Goal: Check status: Check status

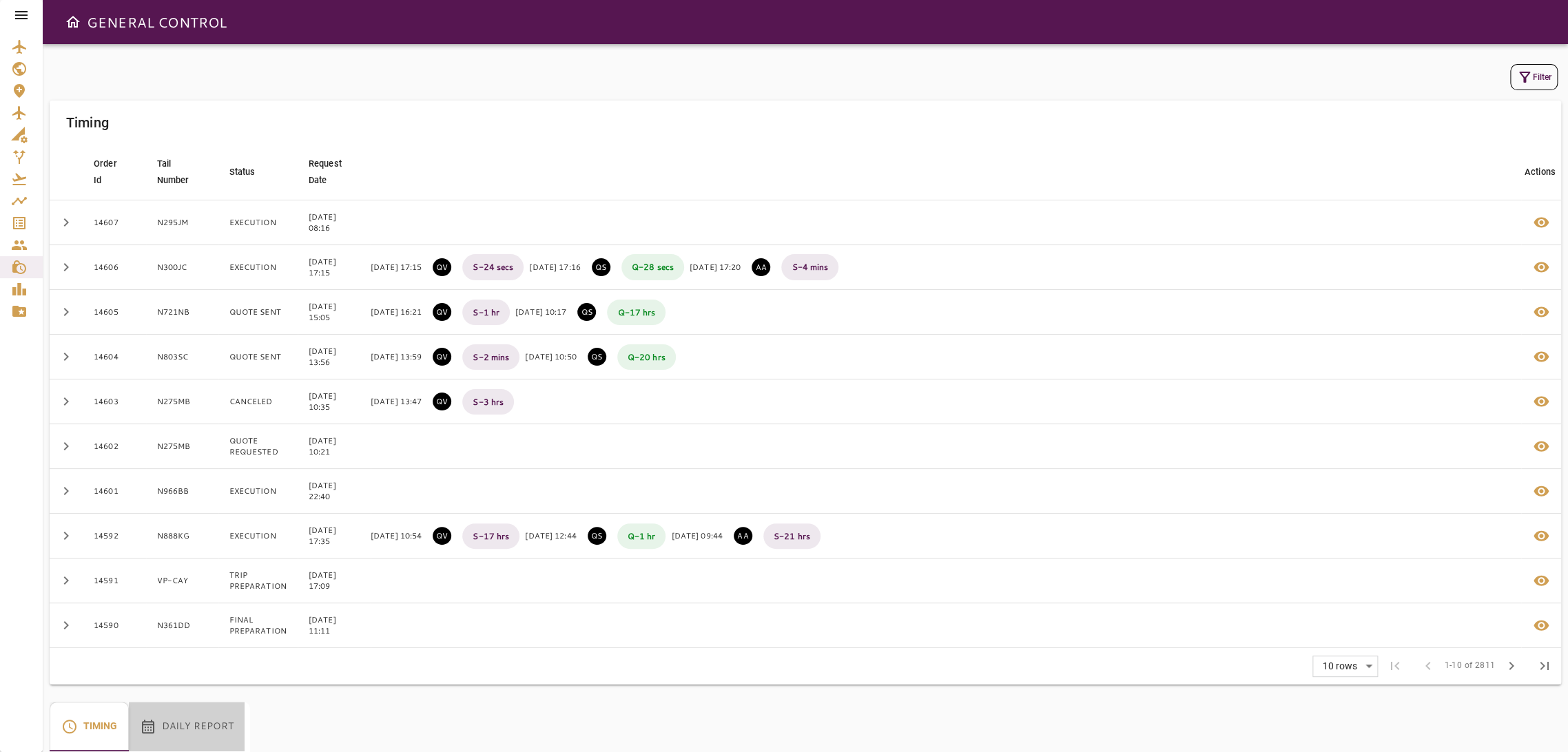
click at [207, 738] on button "Daily Report" at bounding box center [186, 726] width 116 height 49
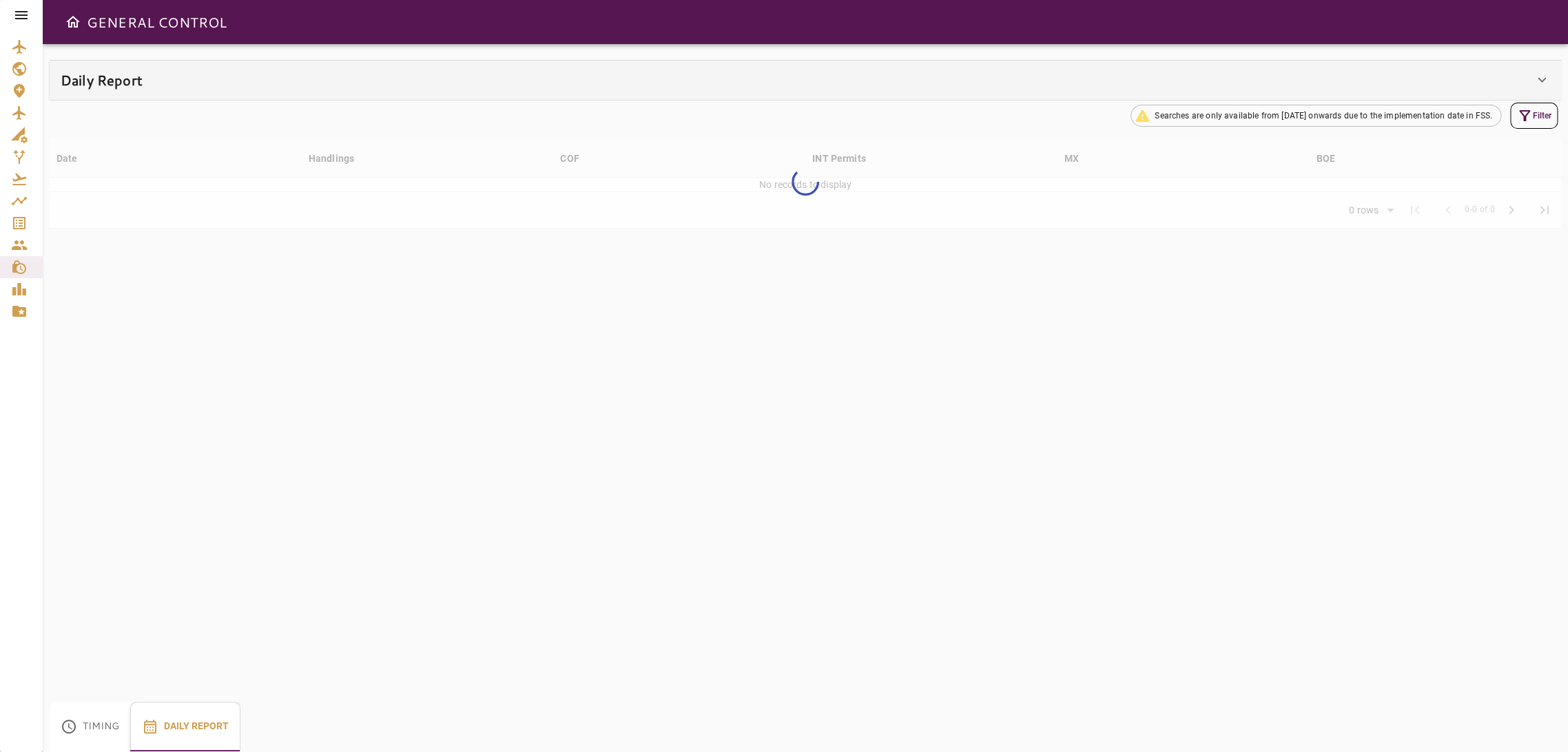
click at [683, 98] on div "Daily Report" at bounding box center [805, 80] width 1511 height 39
type input "**"
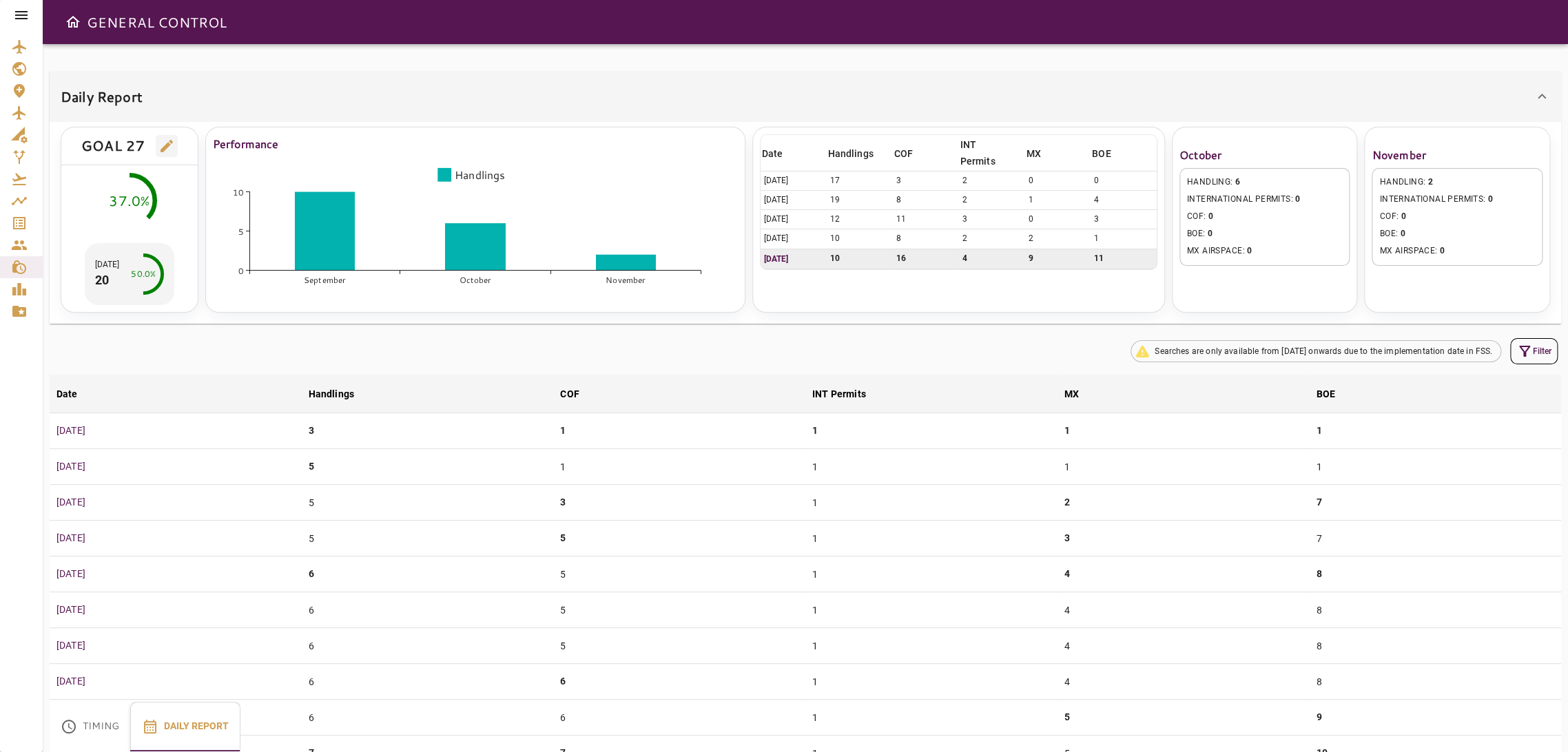
click at [1237, 179] on span "6" at bounding box center [1237, 182] width 5 height 10
click at [1237, 179] on span "6" at bounding box center [1237, 182] width 5 height 10
click at [1224, 187] on span "HANDLING : 6" at bounding box center [1265, 182] width 156 height 14
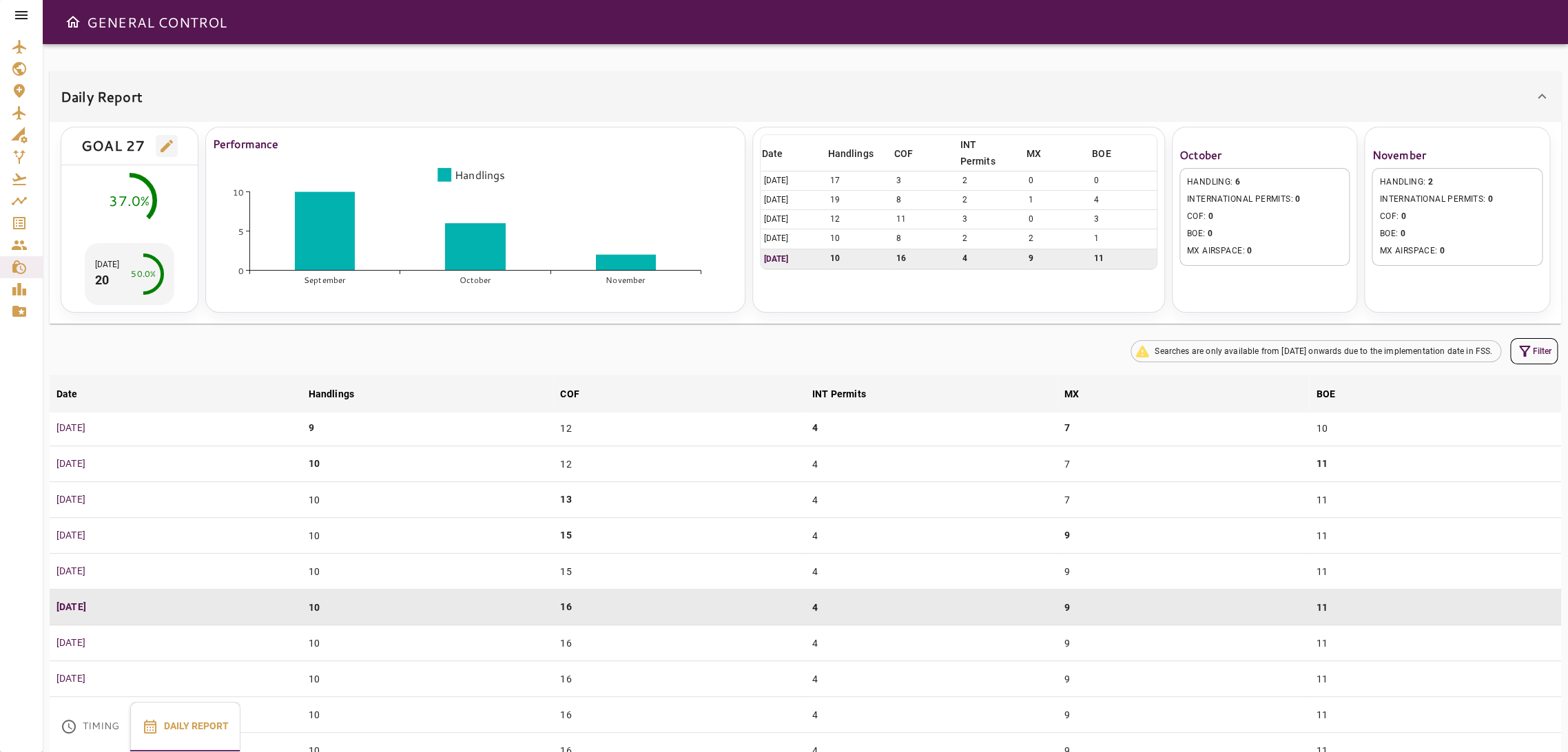
scroll to position [662, 0]
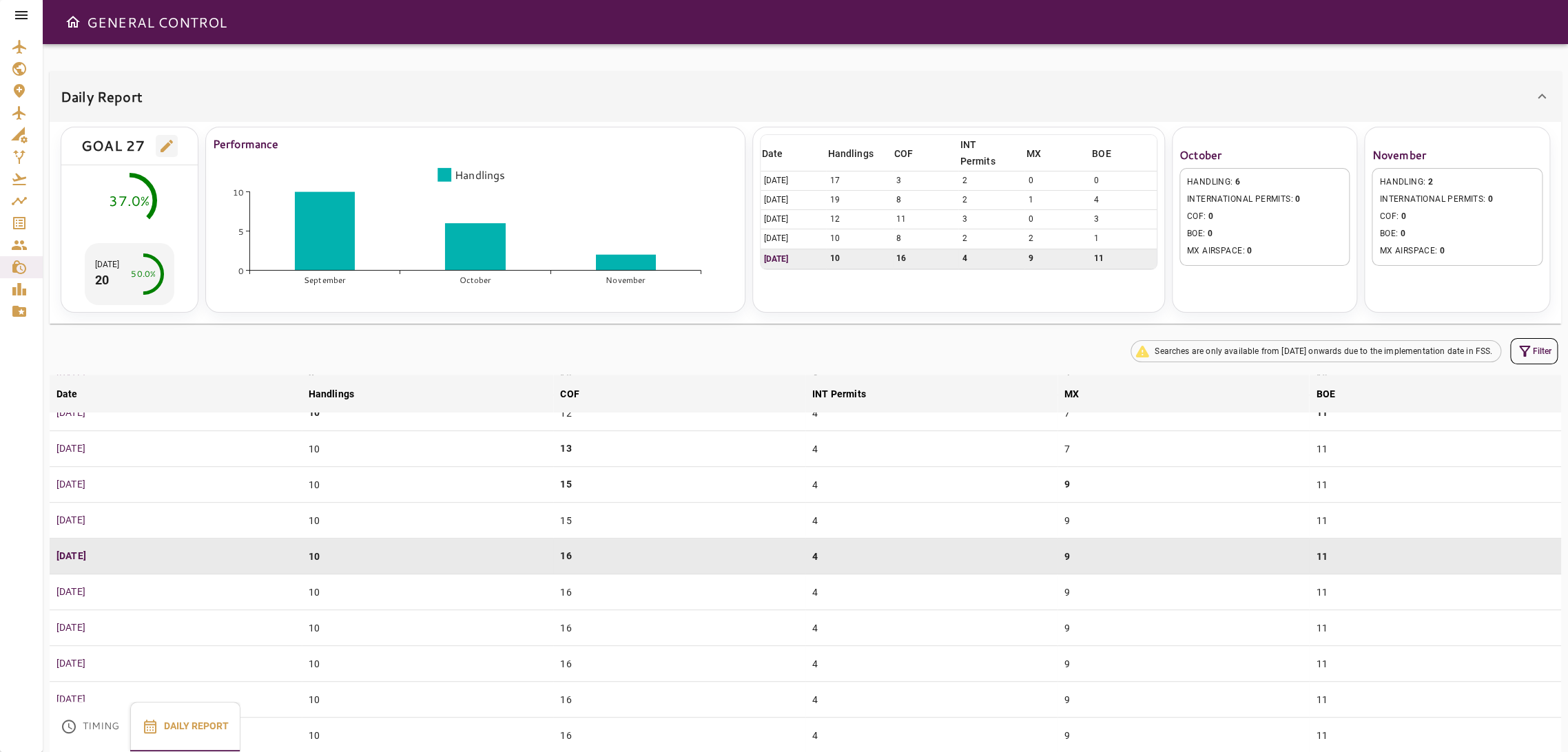
click at [17, 222] on icon "Service Orders" at bounding box center [20, 223] width 17 height 17
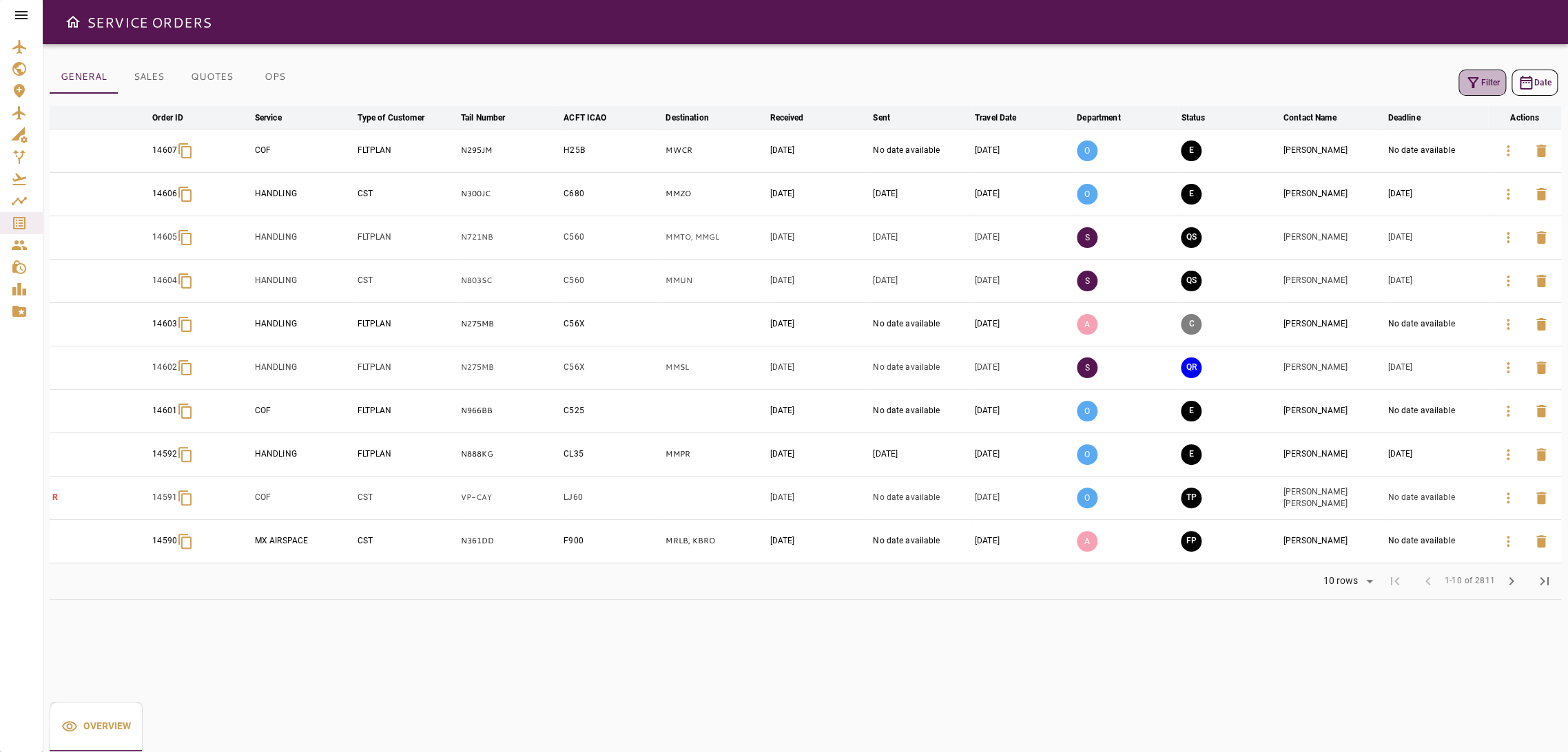
click at [1490, 84] on button "Filter" at bounding box center [1482, 83] width 48 height 26
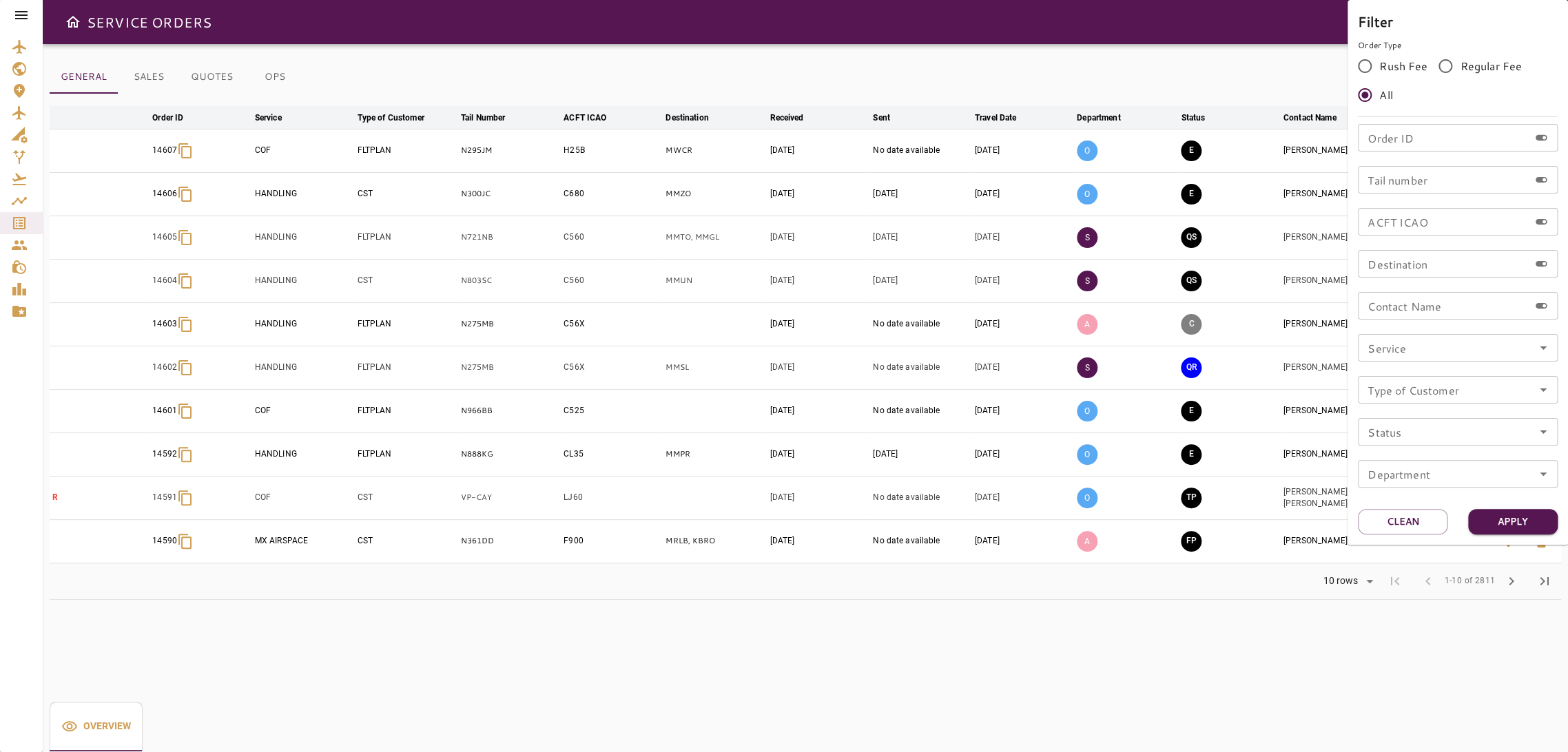
click at [1386, 175] on input "Tail number" at bounding box center [1443, 179] width 171 height 27
type input "*****"
click at [1513, 521] on button "Apply" at bounding box center [1513, 522] width 90 height 26
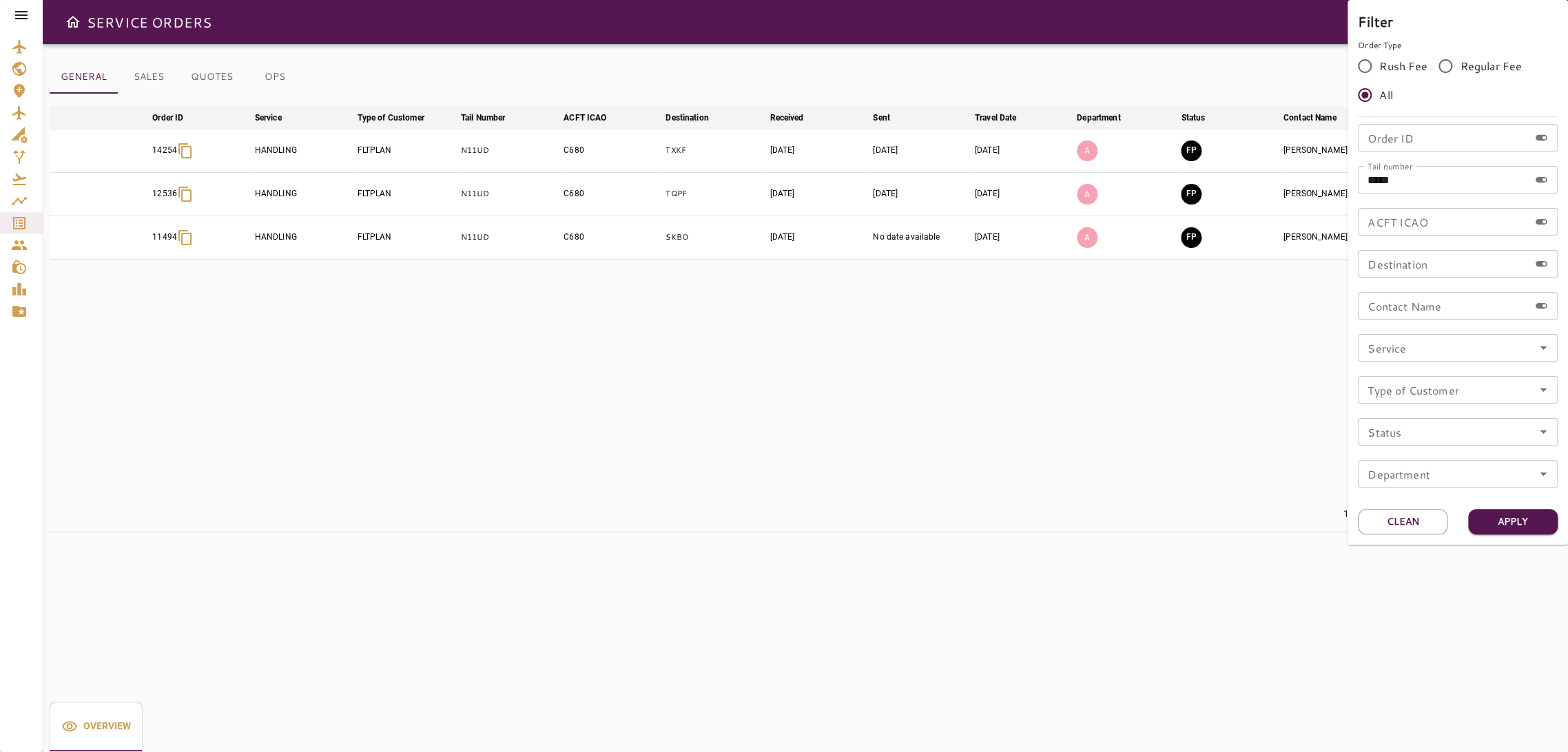
click at [1164, 481] on div at bounding box center [784, 376] width 1568 height 752
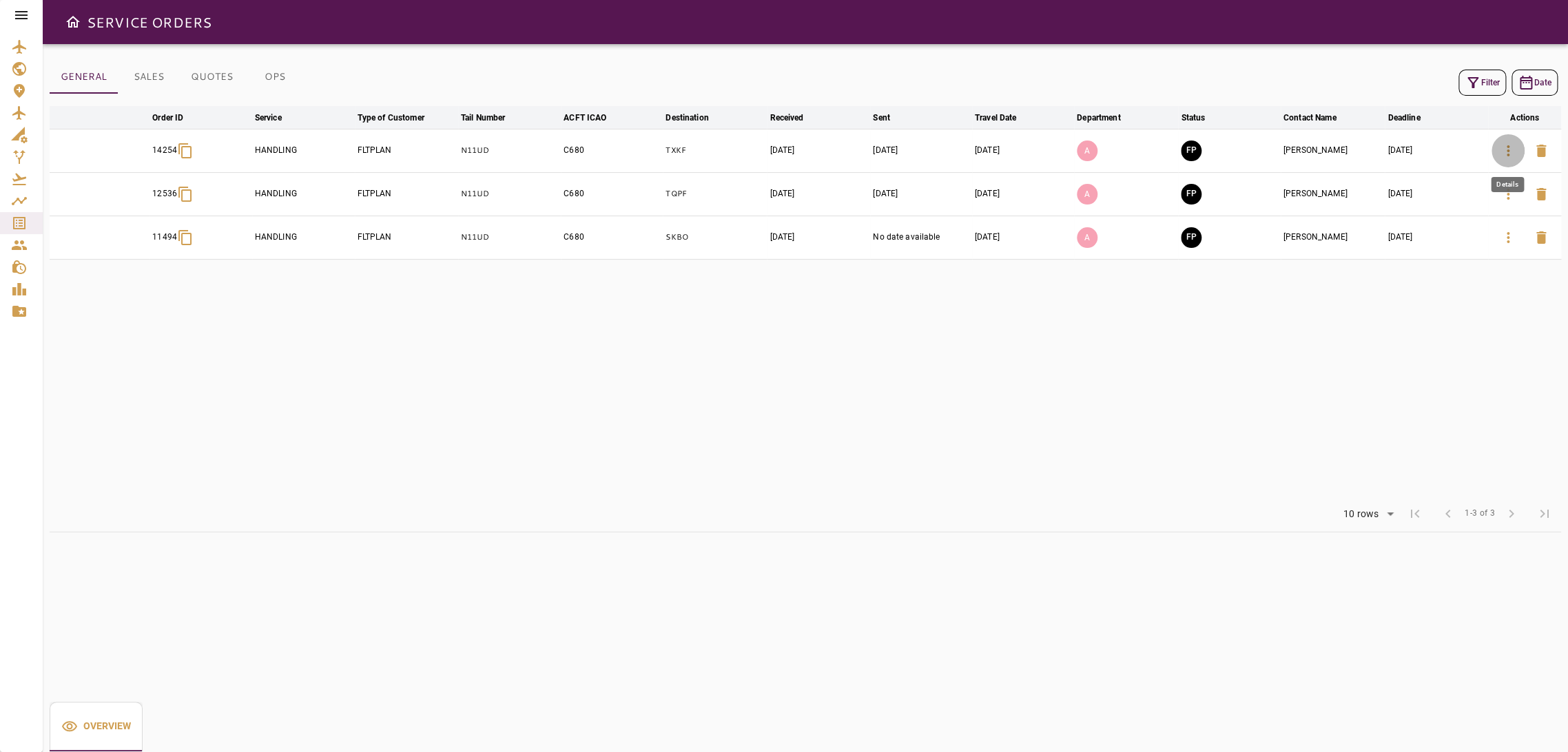
click at [1504, 150] on icon "button" at bounding box center [1508, 151] width 17 height 17
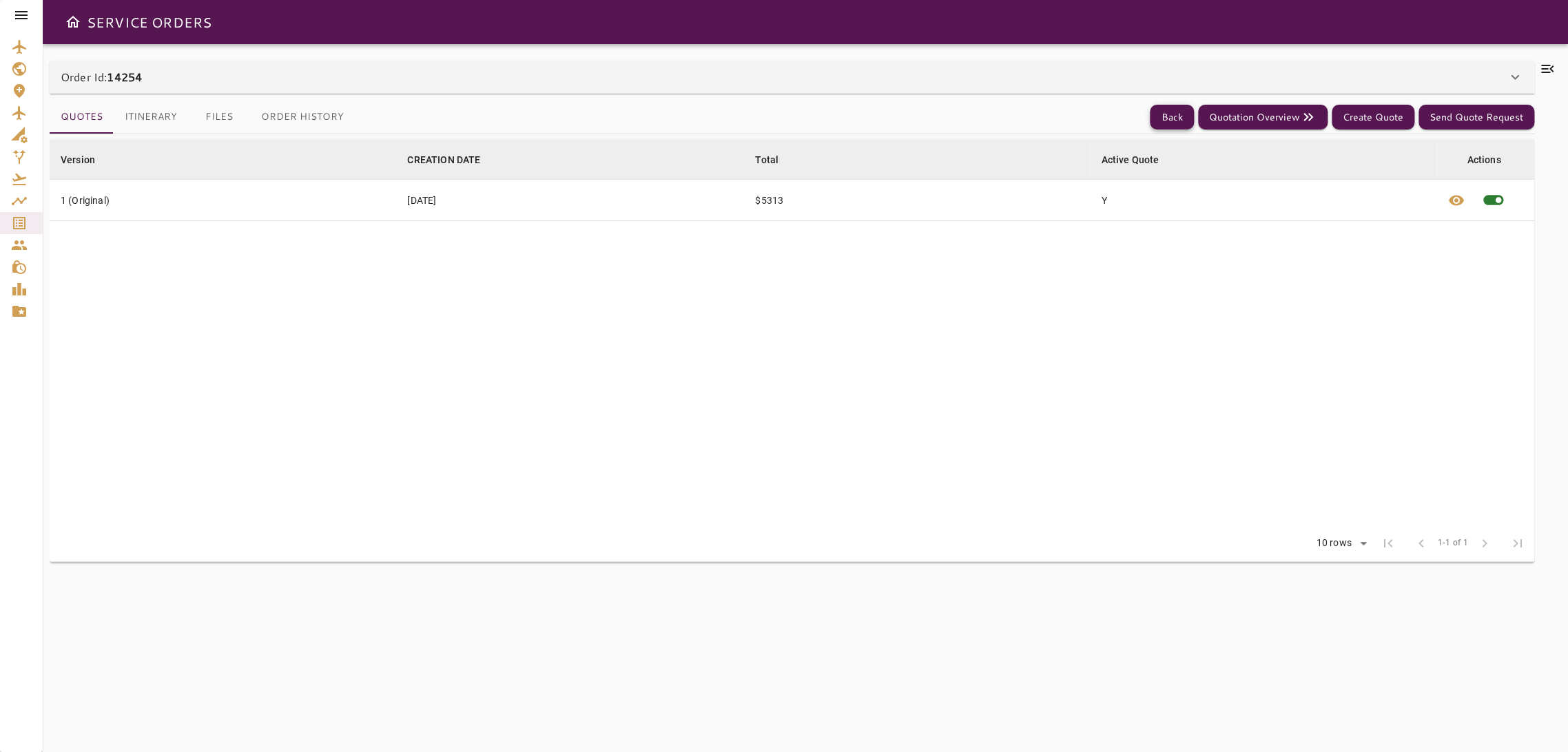
click at [1165, 118] on button "Back" at bounding box center [1172, 118] width 44 height 26
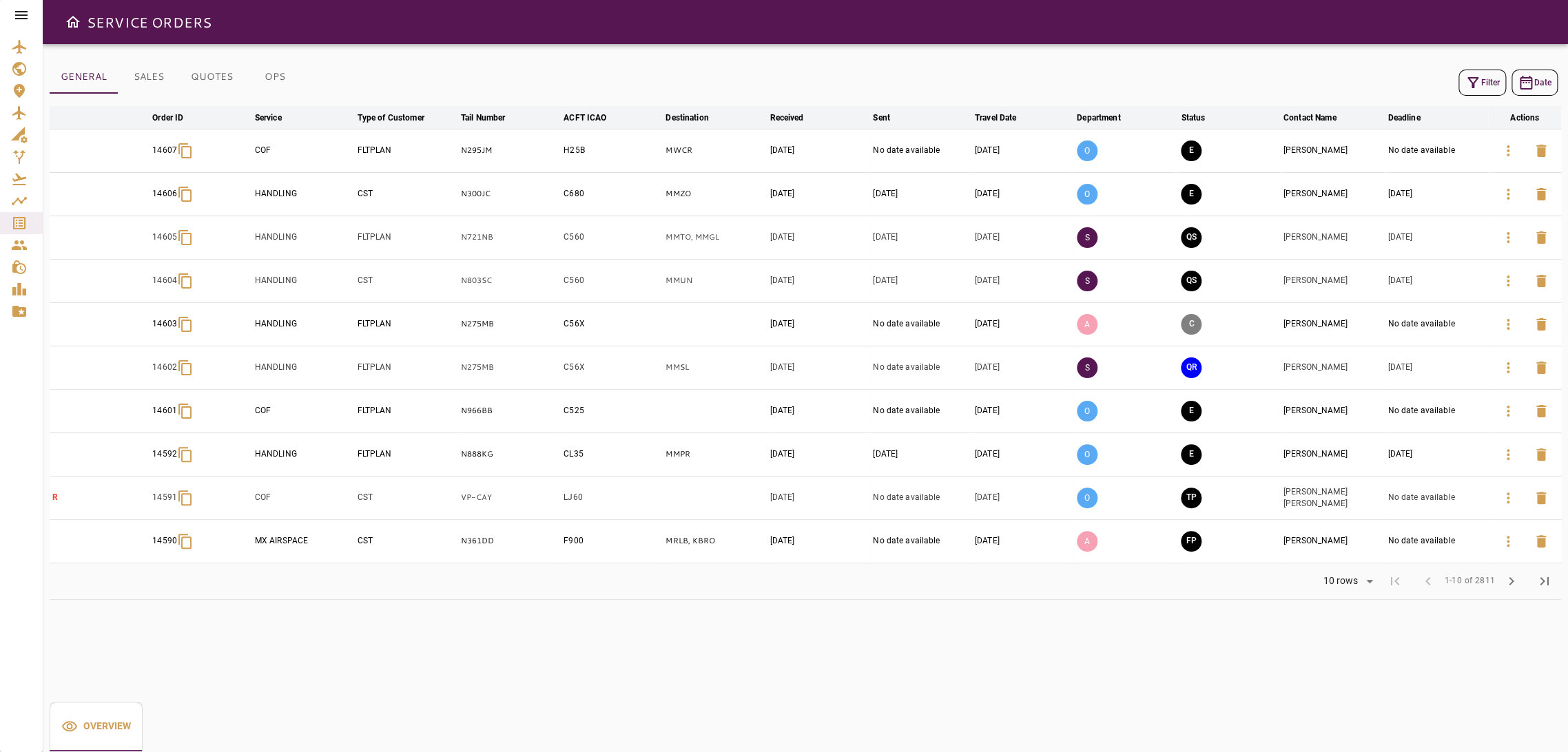
click at [1475, 76] on icon "button" at bounding box center [1473, 83] width 17 height 17
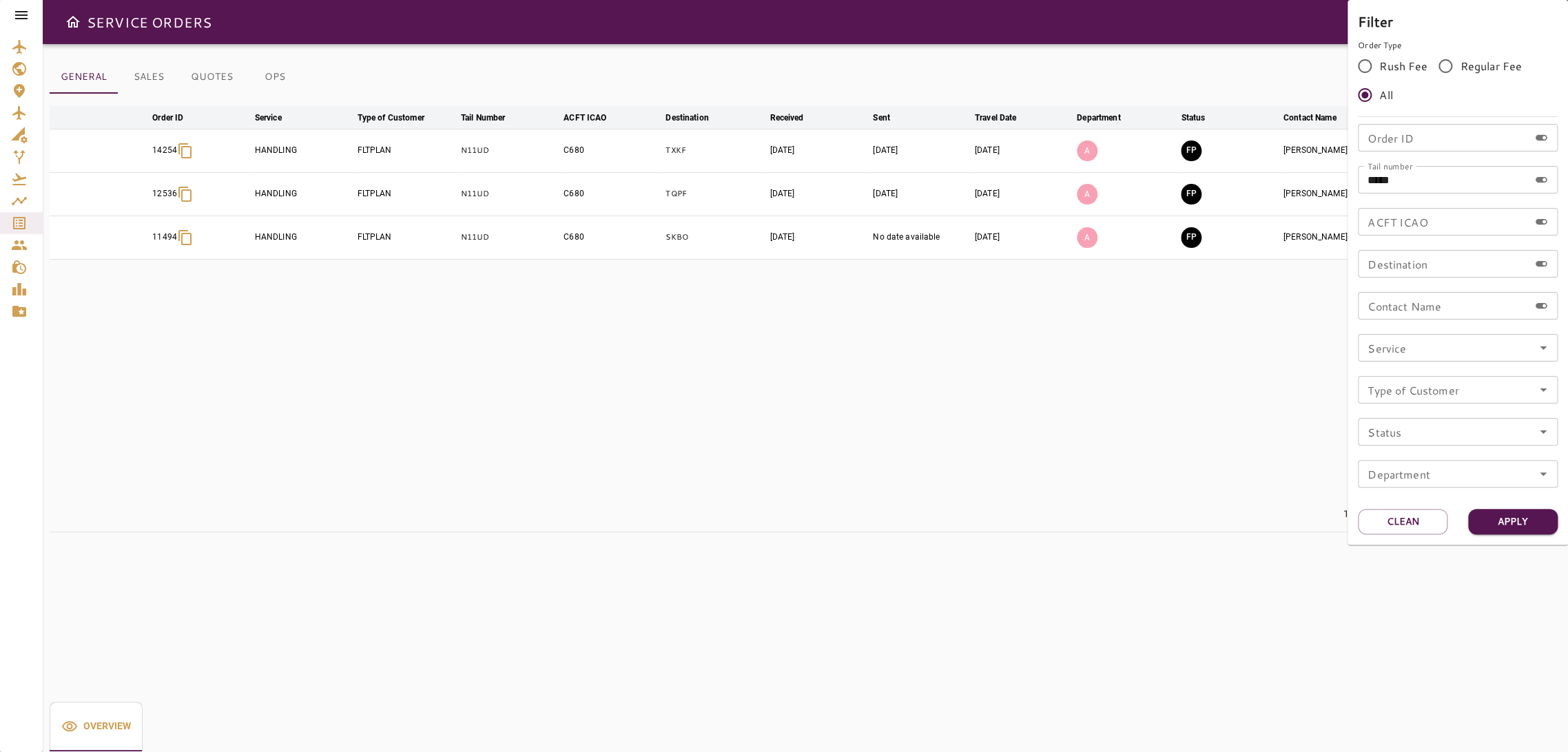
click at [1197, 485] on div at bounding box center [784, 376] width 1568 height 752
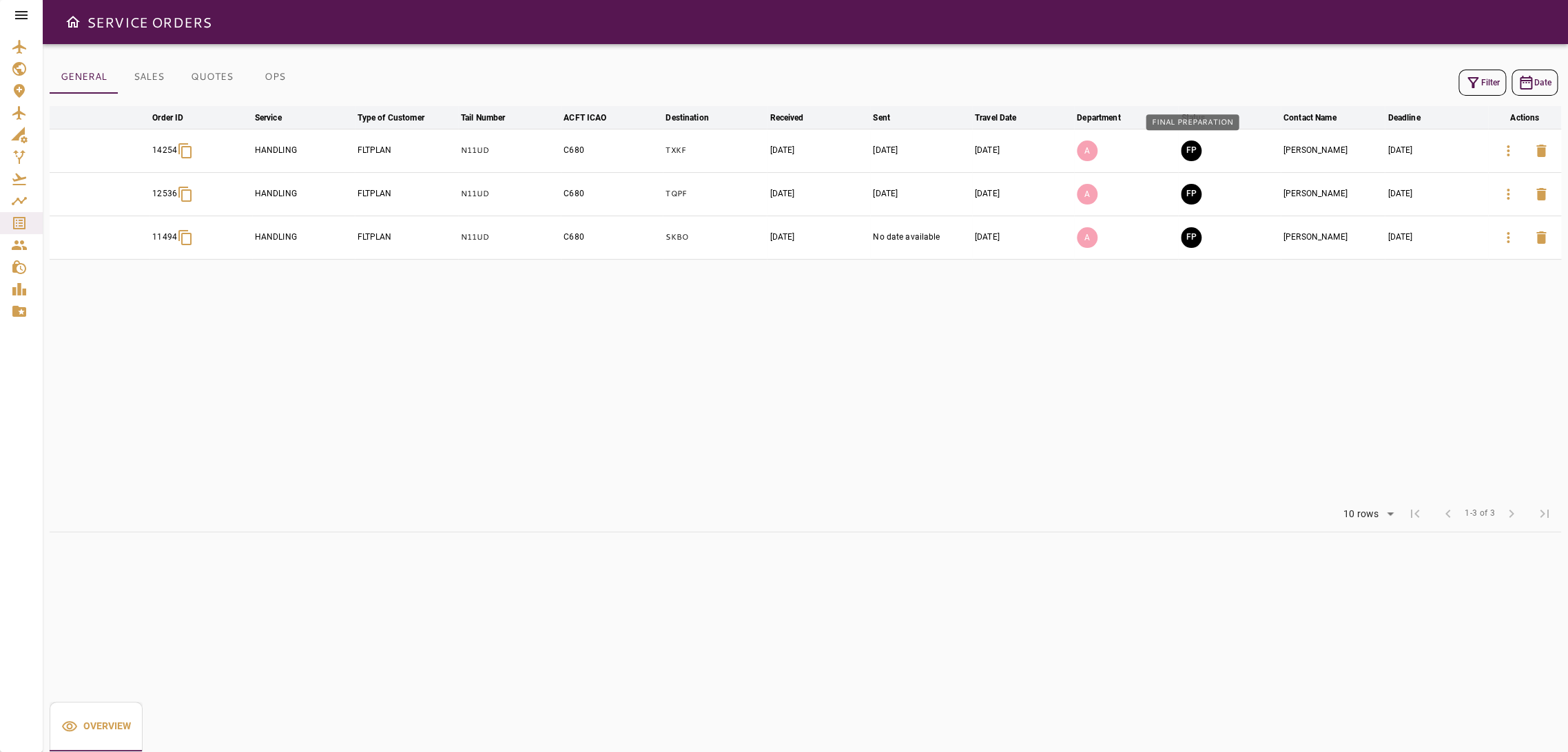
click at [1185, 150] on button "FP" at bounding box center [1190, 150] width 21 height 21
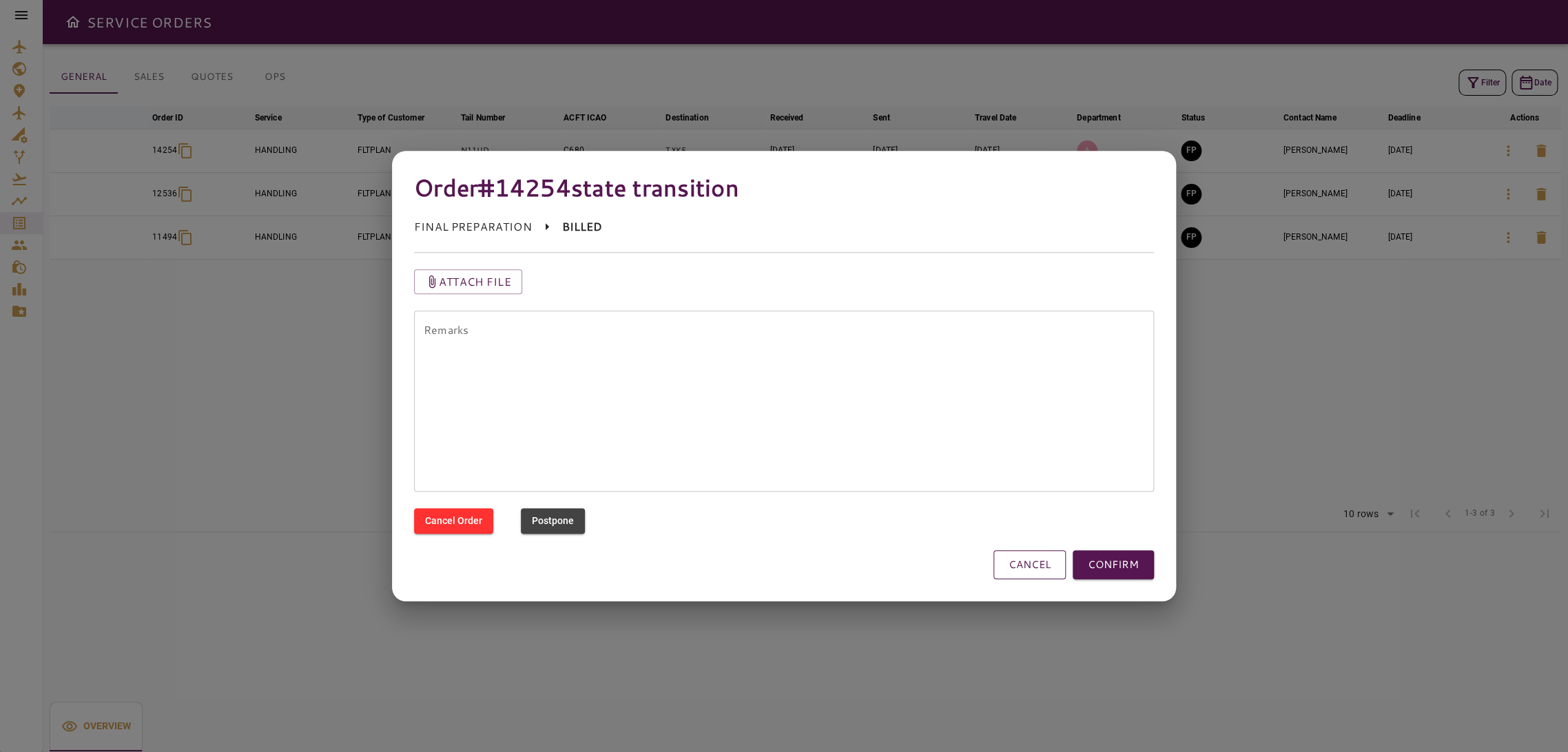
click at [1025, 575] on button "CANCEL" at bounding box center [1029, 564] width 72 height 29
